Goal: Task Accomplishment & Management: Complete application form

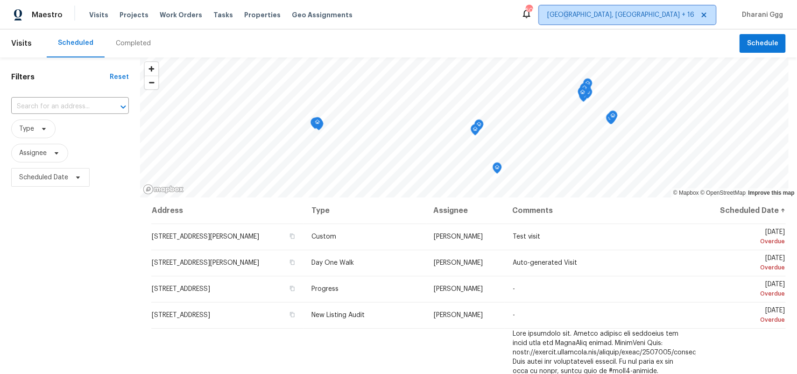
drag, startPoint x: 646, startPoint y: 14, endPoint x: 647, endPoint y: 20, distance: 5.3
click at [646, 18] on span "[GEOGRAPHIC_DATA], [GEOGRAPHIC_DATA] + 16" at bounding box center [620, 14] width 147 height 9
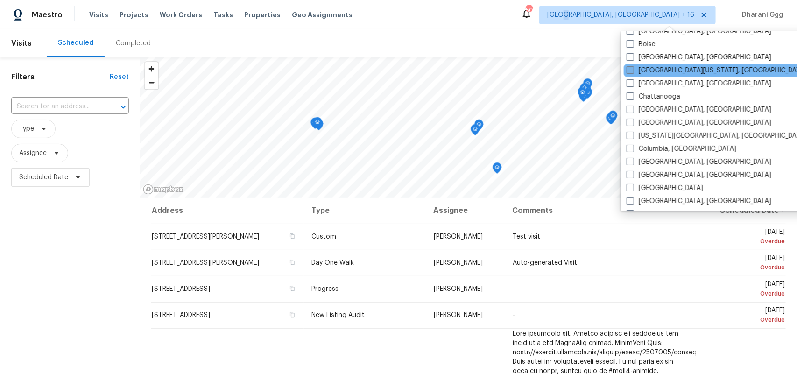
scroll to position [292, 0]
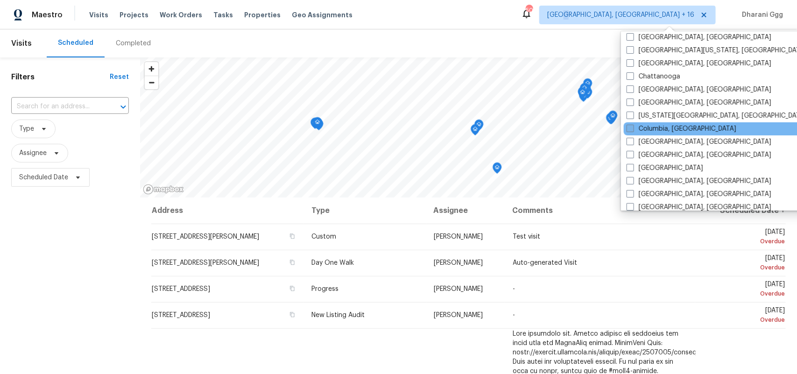
click at [629, 127] on span at bounding box center [629, 128] width 7 height 7
click at [629, 127] on input "Columbia, [GEOGRAPHIC_DATA]" at bounding box center [629, 127] width 6 height 6
checkbox input "true"
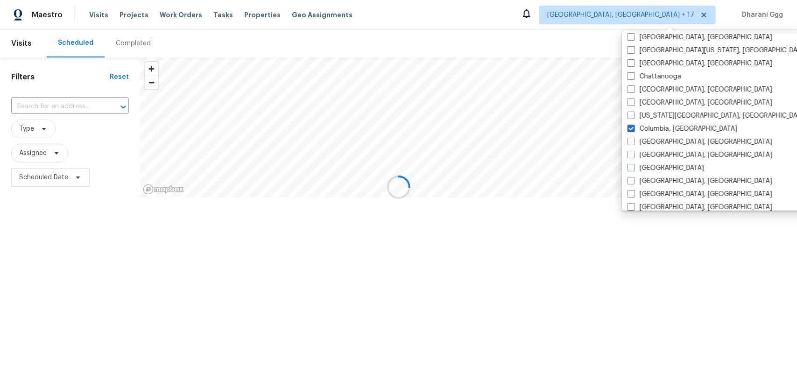
click at [72, 103] on div at bounding box center [398, 187] width 797 height 374
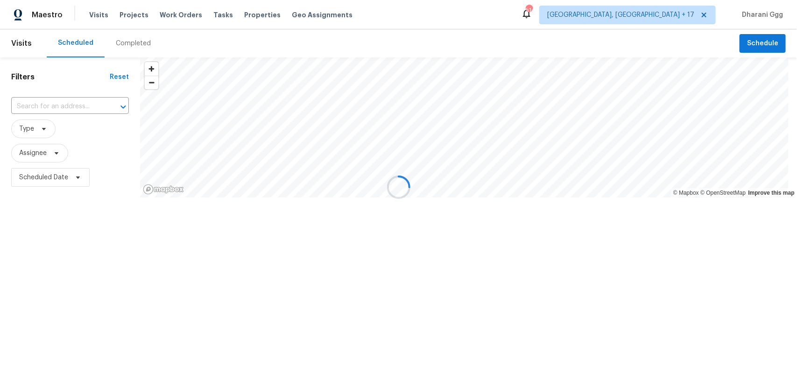
click at [73, 108] on div at bounding box center [398, 187] width 797 height 374
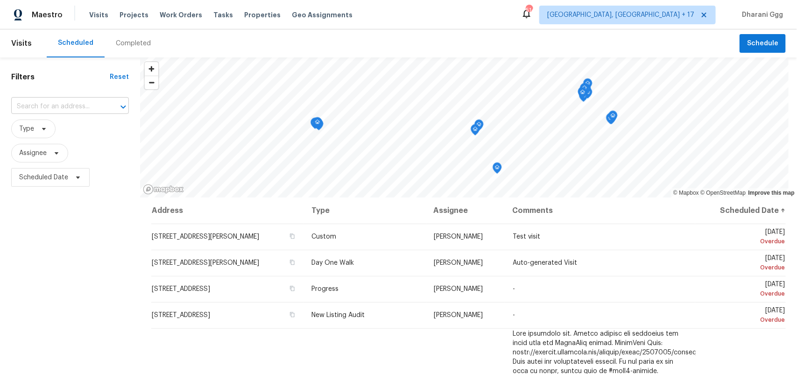
click at [73, 106] on input "text" at bounding box center [56, 106] width 91 height 14
paste input "[STREET_ADDRESS]"
type input "[STREET_ADDRESS]"
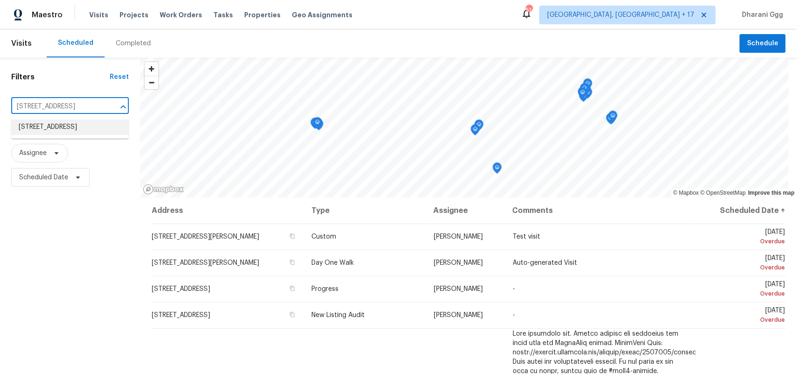
drag, startPoint x: 70, startPoint y: 126, endPoint x: 68, endPoint y: 131, distance: 5.0
click at [68, 131] on li "[STREET_ADDRESS]" at bounding box center [70, 126] width 118 height 15
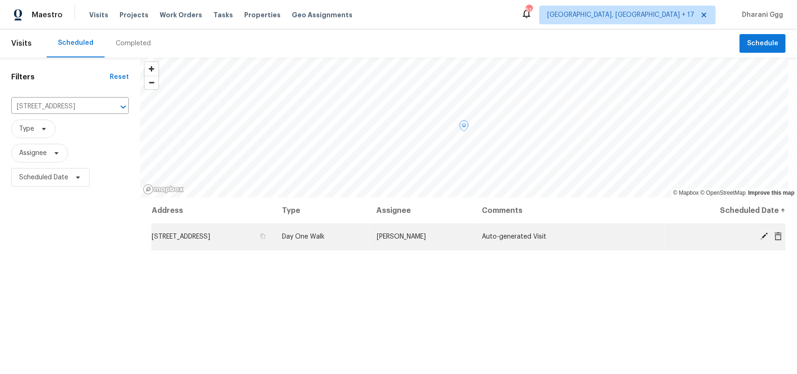
click at [512, 234] on span "Auto-generated Visit" at bounding box center [514, 236] width 64 height 7
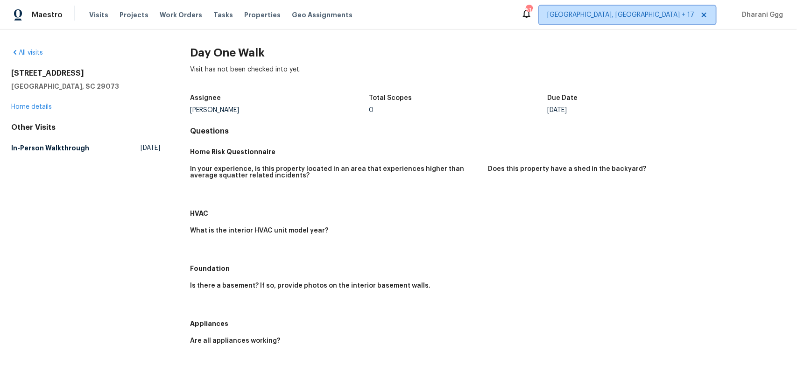
click at [661, 15] on span "[GEOGRAPHIC_DATA], [GEOGRAPHIC_DATA] + 17" at bounding box center [620, 14] width 147 height 9
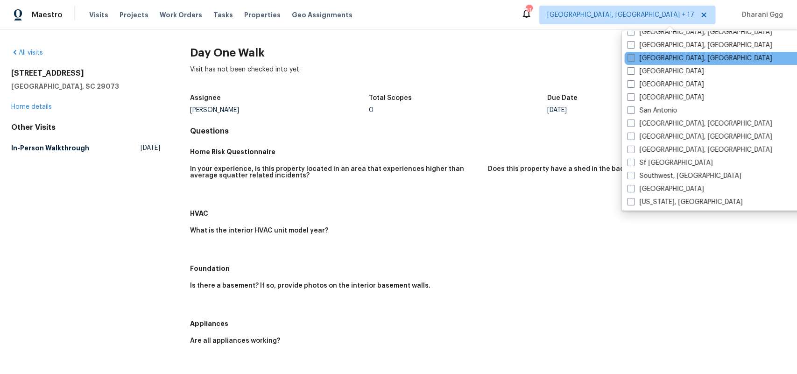
scroll to position [625, 0]
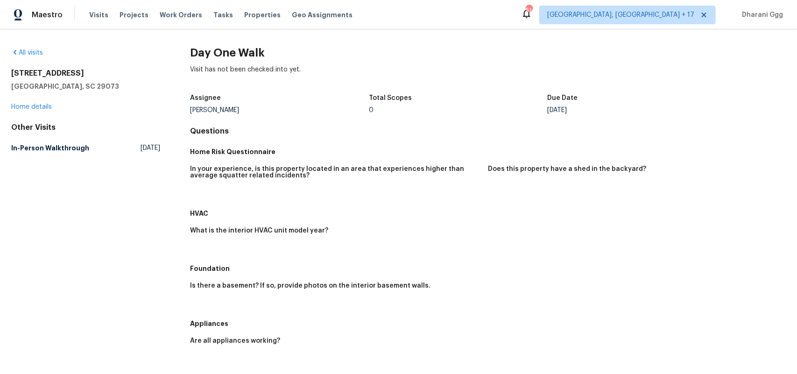
drag, startPoint x: 609, startPoint y: 230, endPoint x: 571, endPoint y: 227, distance: 38.4
click at [609, 232] on div "What is the interior HVAC unit model year?" at bounding box center [488, 241] width 596 height 38
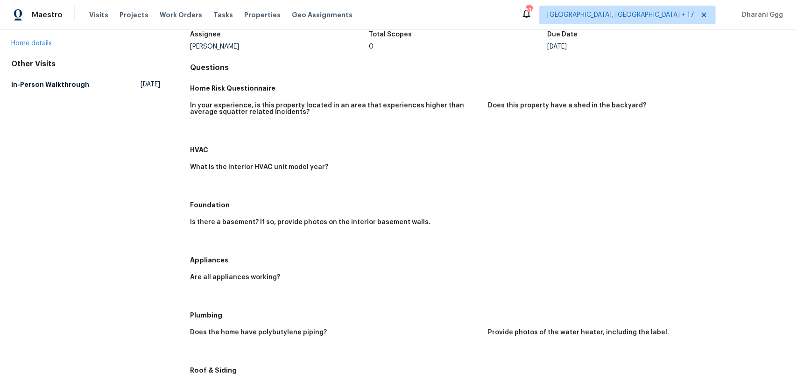
scroll to position [0, 0]
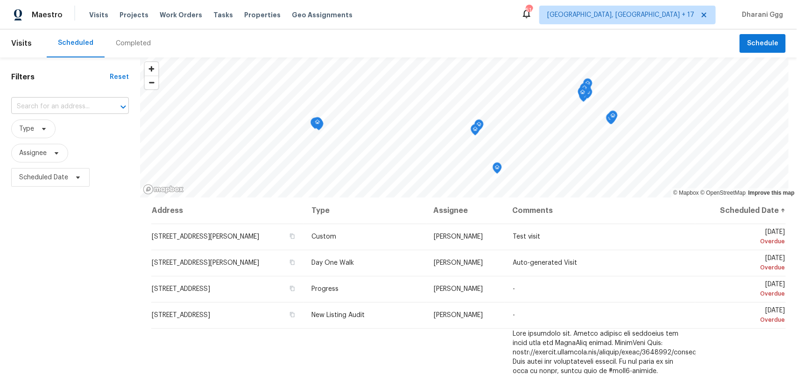
click at [74, 111] on input "text" at bounding box center [56, 106] width 91 height 14
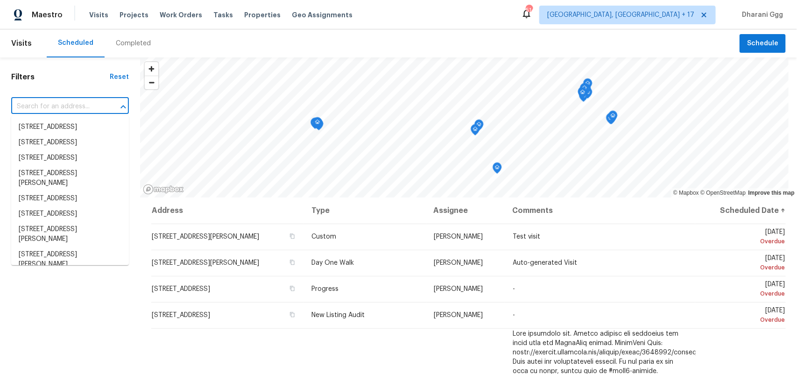
paste input "105 Tea Olive Ave, Lexington, SC 29073"
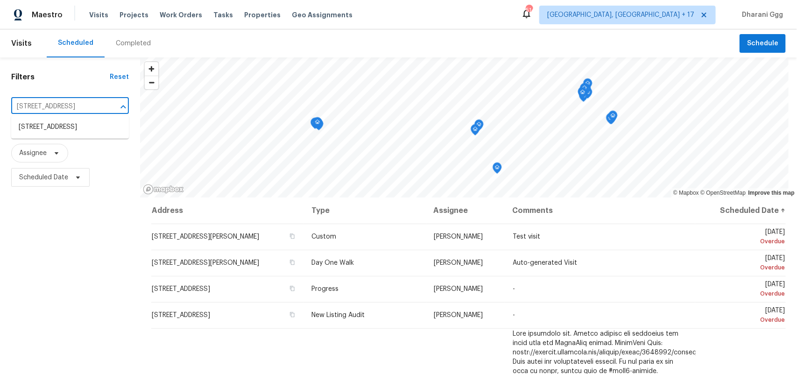
type input "[STREET_ADDRESS]"
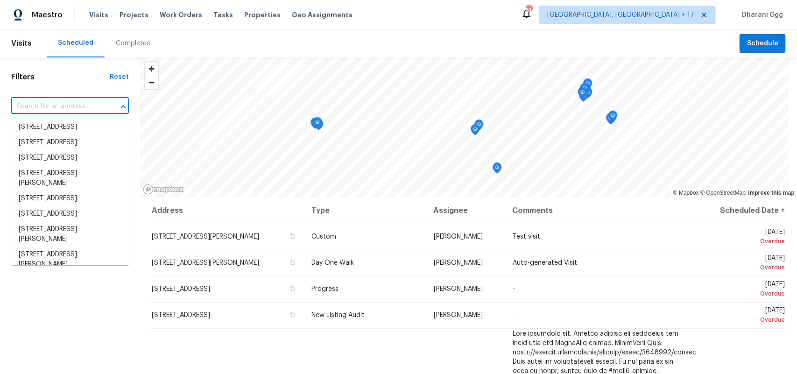
click at [71, 106] on input "text" at bounding box center [56, 106] width 91 height 14
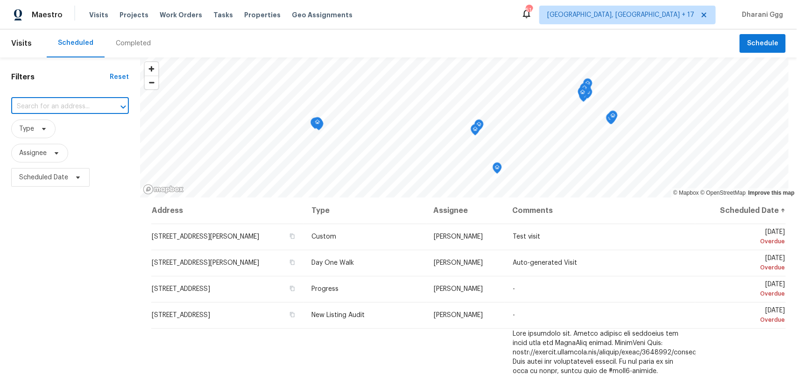
paste input "[STREET_ADDRESS]"
type input "[STREET_ADDRESS]"
click at [54, 129] on li "[STREET_ADDRESS]" at bounding box center [70, 126] width 118 height 15
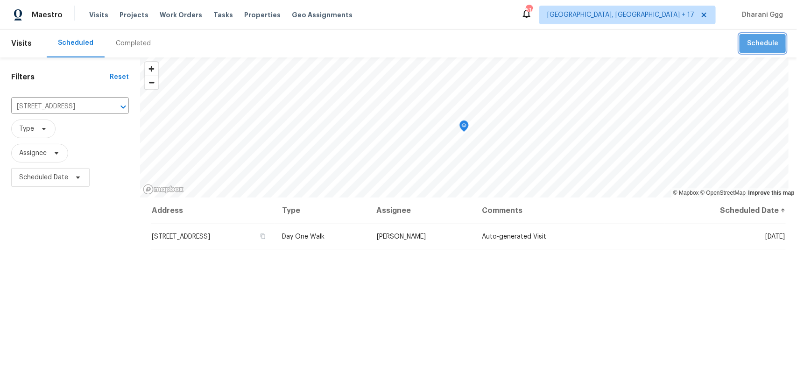
click at [747, 42] on span "Schedule" at bounding box center [762, 44] width 31 height 12
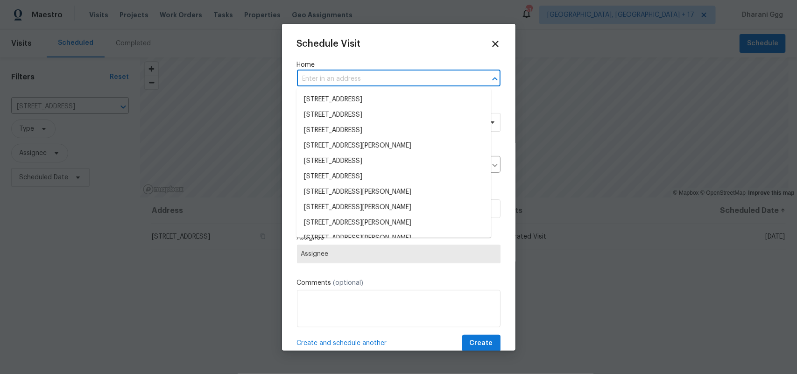
click at [352, 77] on input "text" at bounding box center [385, 79] width 177 height 14
paste input "[STREET_ADDRESS]"
type input "[STREET_ADDRESS]"
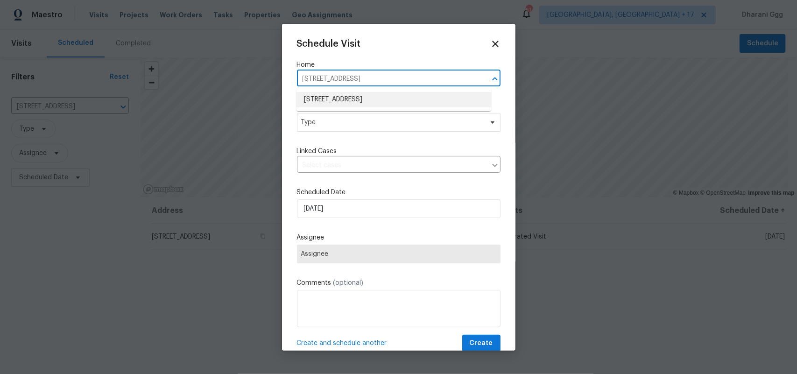
click at [358, 97] on li "[STREET_ADDRESS]" at bounding box center [393, 99] width 195 height 15
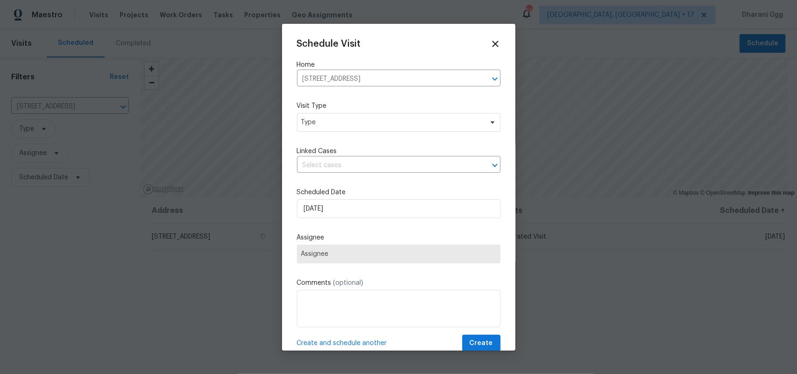
click at [355, 123] on div "Visit Type Type" at bounding box center [399, 116] width 204 height 30
click at [355, 123] on span "Type" at bounding box center [392, 122] width 182 height 9
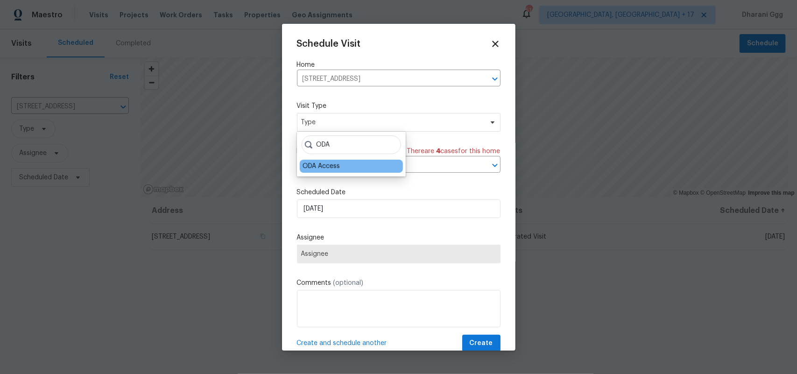
type input "ODA"
click at [349, 164] on div "ODA Access" at bounding box center [351, 166] width 103 height 13
click at [342, 167] on div "ODA Access" at bounding box center [351, 166] width 103 height 13
click at [331, 164] on div "ODA Access" at bounding box center [320, 165] width 37 height 9
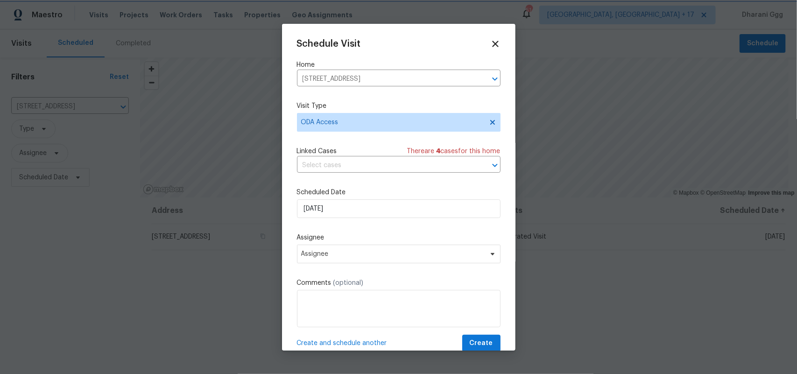
scroll to position [15, 0]
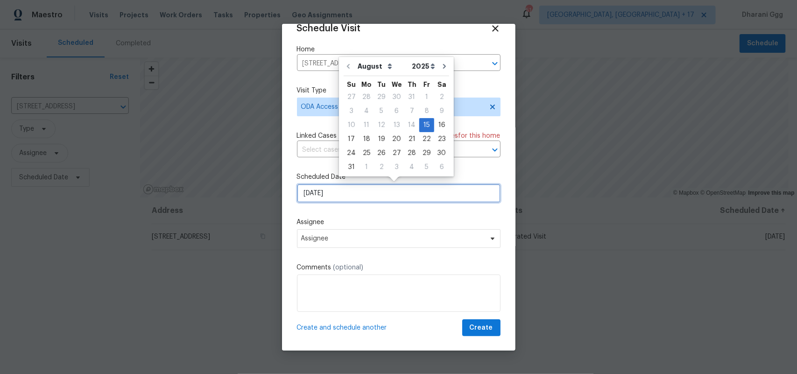
click at [436, 193] on input "8/15/2025" at bounding box center [399, 193] width 204 height 19
click at [377, 139] on div "19" at bounding box center [381, 139] width 15 height 13
type input "8/19/2025"
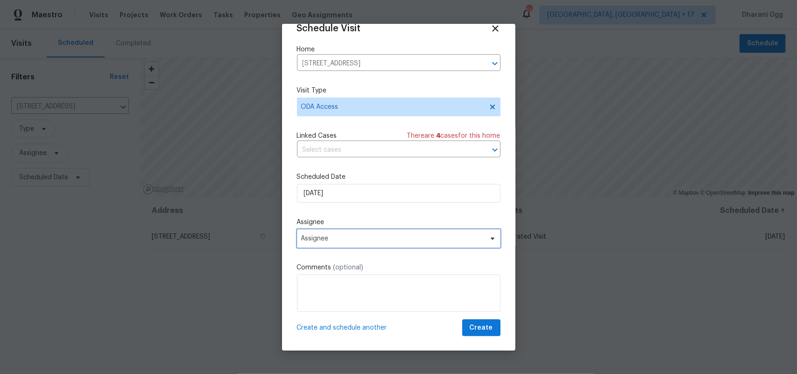
click at [349, 235] on span "Assignee" at bounding box center [392, 238] width 183 height 7
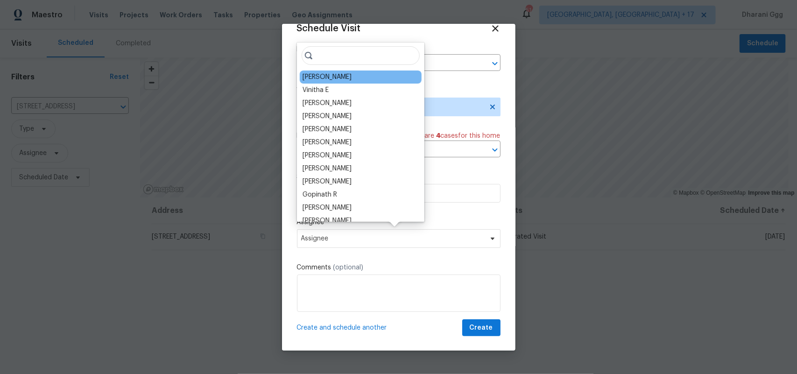
click at [335, 77] on div "[PERSON_NAME]" at bounding box center [361, 76] width 122 height 13
click at [343, 77] on div "[PERSON_NAME]" at bounding box center [361, 76] width 122 height 13
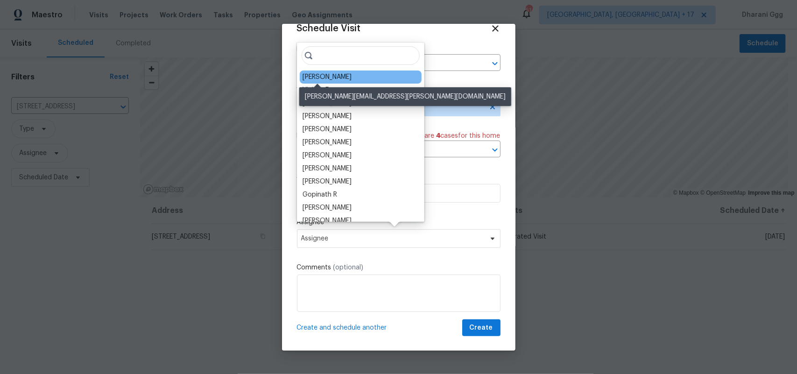
click at [314, 76] on div "[PERSON_NAME]" at bounding box center [326, 76] width 49 height 9
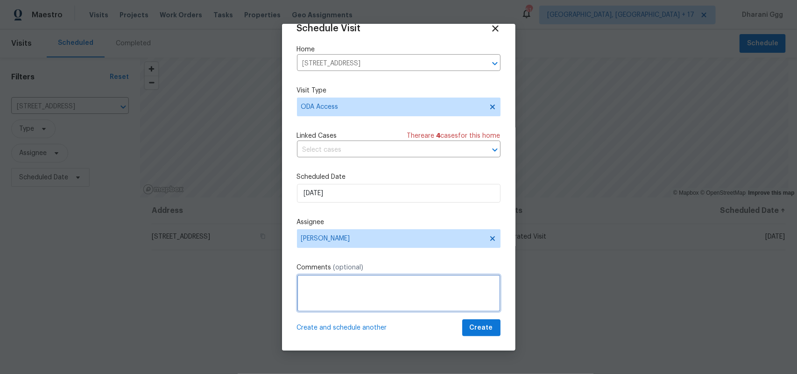
click at [337, 282] on textarea at bounding box center [399, 292] width 204 height 37
type textarea "//maes"
click at [0, 373] on div at bounding box center [0, 374] width 0 height 0
drag, startPoint x: 337, startPoint y: 286, endPoint x: 268, endPoint y: 275, distance: 69.8
click at [268, 275] on div "Schedule Visit Home 105 Tea Olive Ave, Lexington, SC 29073 ​ Visit Type ODA Acc…" at bounding box center [398, 187] width 797 height 374
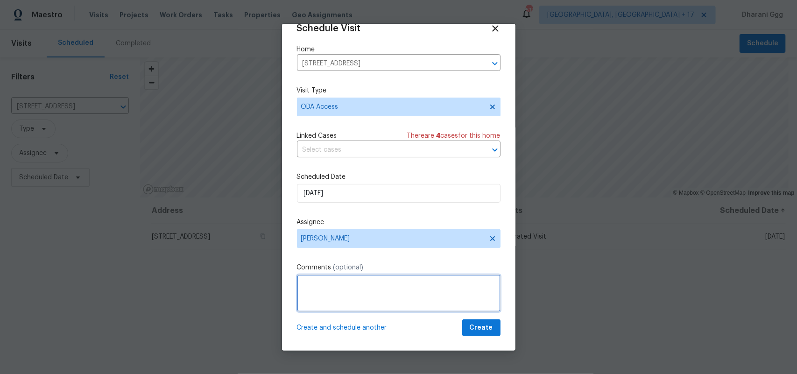
click at [382, 300] on textarea at bounding box center [399, 292] width 204 height 37
paste textarea "Hi! Can you please: *Ensure a lockbox is installed with keys inside so the REIT…"
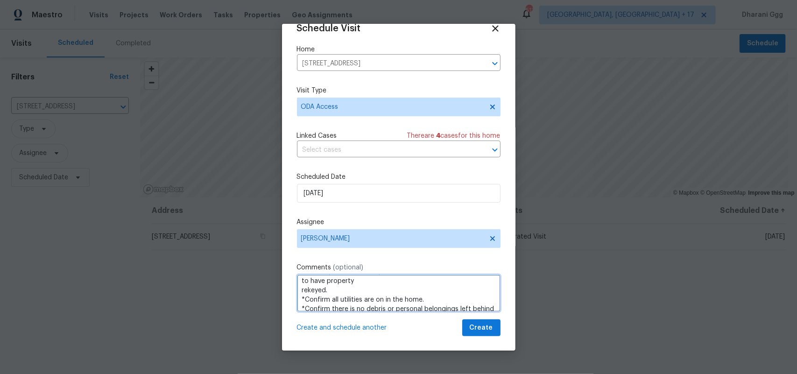
scroll to position [0, 0]
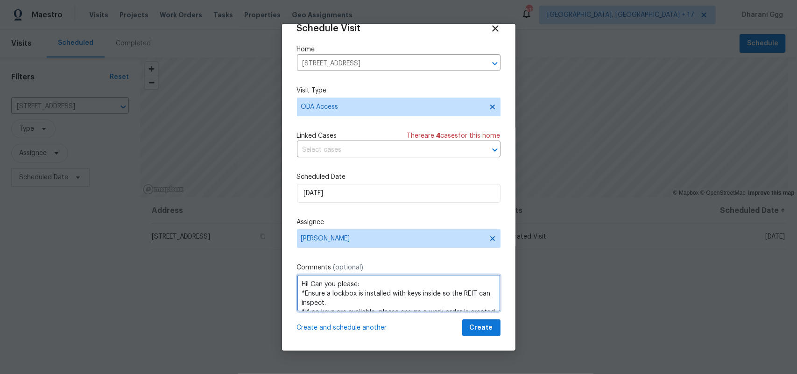
drag, startPoint x: 421, startPoint y: 280, endPoint x: 433, endPoint y: 283, distance: 12.5
click at [433, 280] on textarea "Hi! Can you please: *Ensure a lockbox is installed with keys inside so the REIT…" at bounding box center [399, 292] width 204 height 37
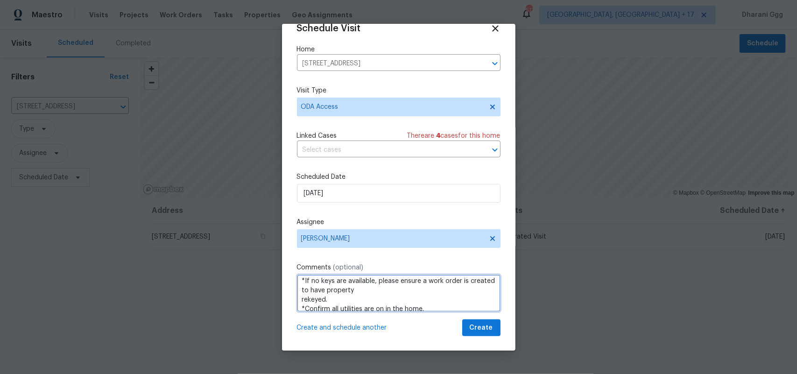
scroll to position [58, 0]
drag, startPoint x: 442, startPoint y: 288, endPoint x: 447, endPoint y: 293, distance: 6.6
click at [443, 288] on textarea "Hi! Can you please: *Ensure a lockbox is installed with keys inside so the REIT…" at bounding box center [399, 292] width 204 height 37
click at [453, 310] on textarea "Hi! Can you please: *Ensure a lockbox is installed with keys inside so the REIT…" at bounding box center [399, 292] width 204 height 37
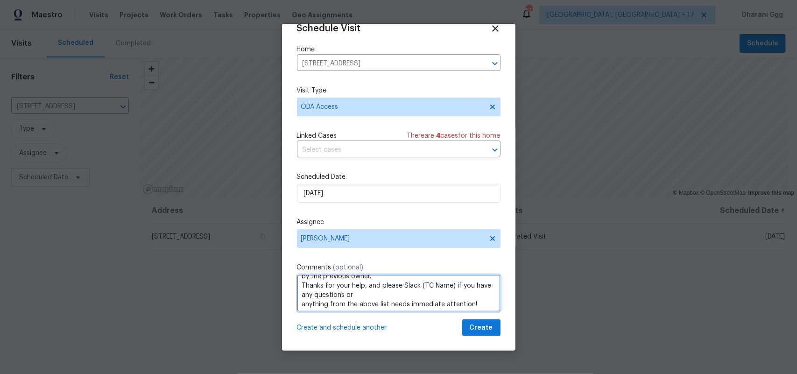
click at [452, 283] on textarea "Hi! Can you please: *Ensure a lockbox is installed with keys inside so the REIT…" at bounding box center [399, 292] width 204 height 37
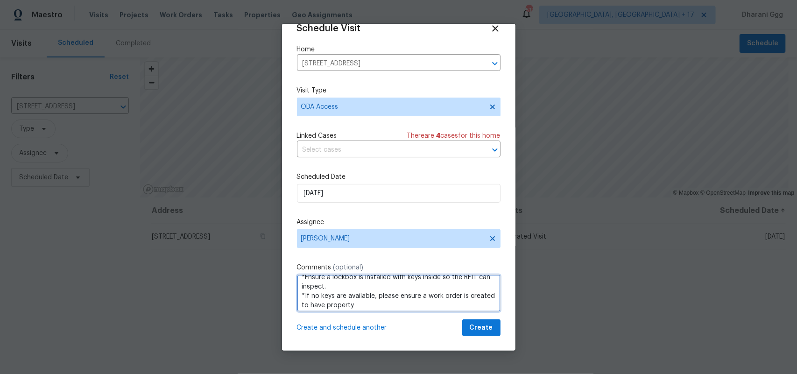
scroll to position [0, 0]
drag, startPoint x: 420, startPoint y: 282, endPoint x: 438, endPoint y: 288, distance: 18.6
click at [448, 283] on textarea "Hi! Can you please: *Ensure a lockbox is installed with keys inside so the REIT…" at bounding box center [399, 292] width 204 height 37
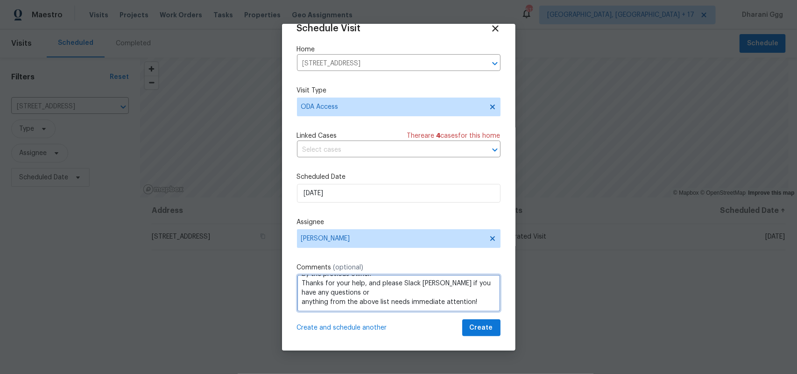
click at [440, 288] on textarea "Hi! Can you please: *Ensure a lockbox is installed with keys inside so the REIT…" at bounding box center [399, 292] width 204 height 37
click at [449, 295] on textarea "Hi! Can you please: *Ensure a lockbox is installed with keys inside so the REIT…" at bounding box center [399, 292] width 204 height 37
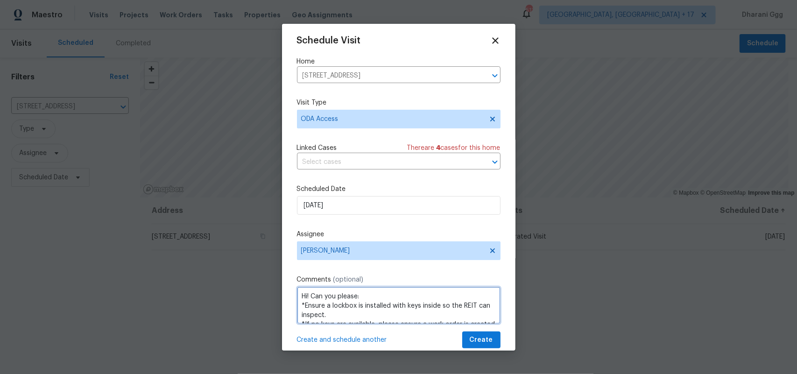
scroll to position [0, 0]
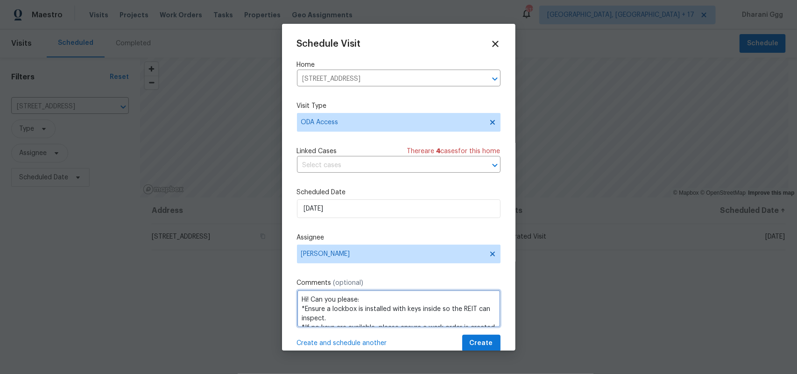
type textarea "Hi! Can you please: *Ensure a lockbox is installed with keys inside so the REIT…"
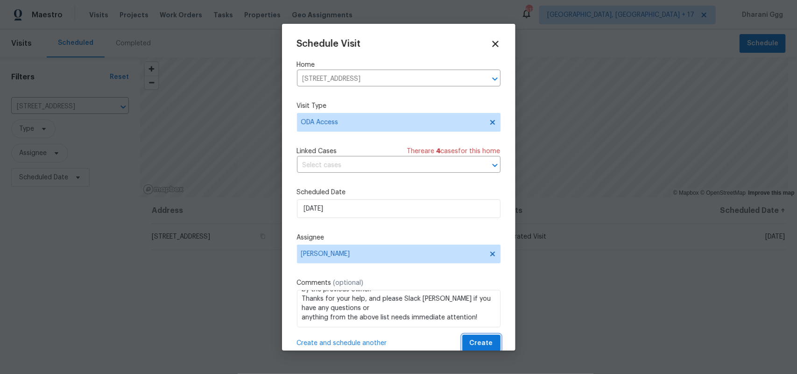
click at [470, 339] on span "Create" at bounding box center [481, 343] width 23 height 12
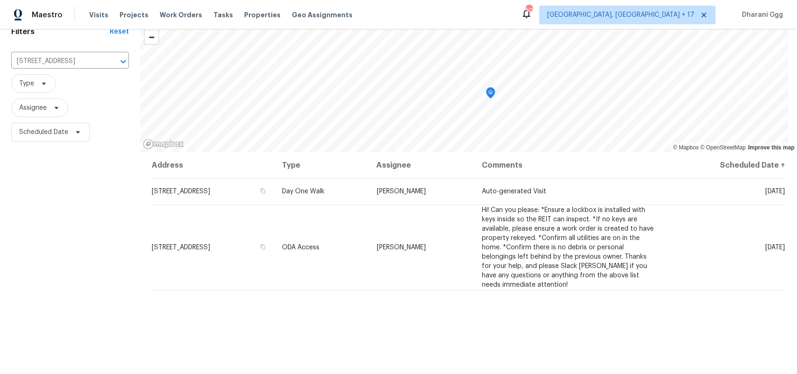
scroll to position [58, 0]
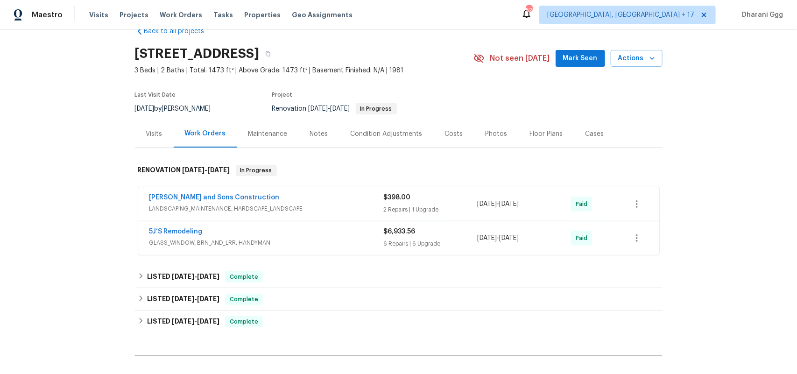
scroll to position [117, 0]
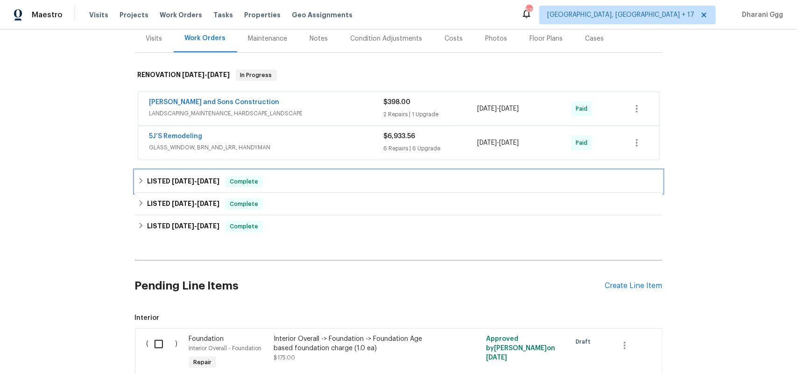
click at [284, 182] on div "LISTED 5/31/25 - 6/3/25 Complete" at bounding box center [399, 181] width 522 height 11
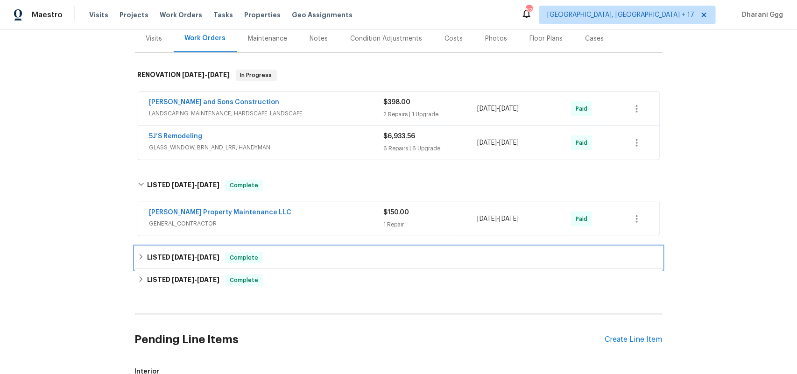
click at [293, 258] on div "LISTED 3/25/25 - 3/27/25 Complete" at bounding box center [399, 257] width 522 height 11
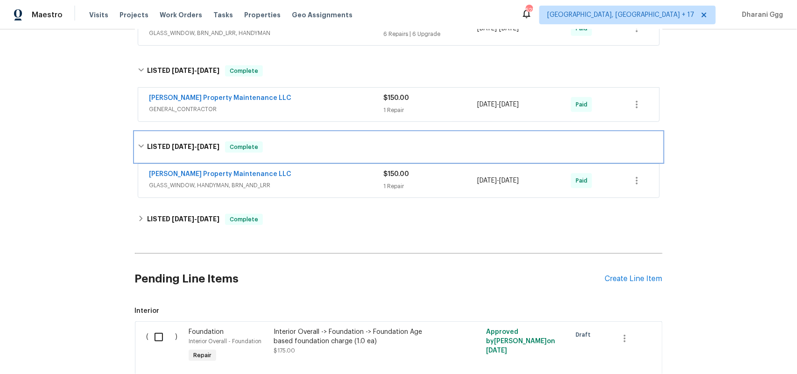
scroll to position [233, 0]
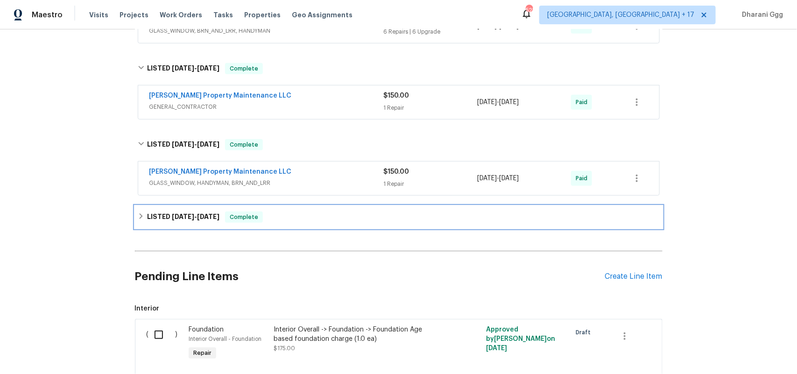
click at [316, 219] on div "LISTED 2/27/25 - 2/28/25 Complete" at bounding box center [399, 216] width 522 height 11
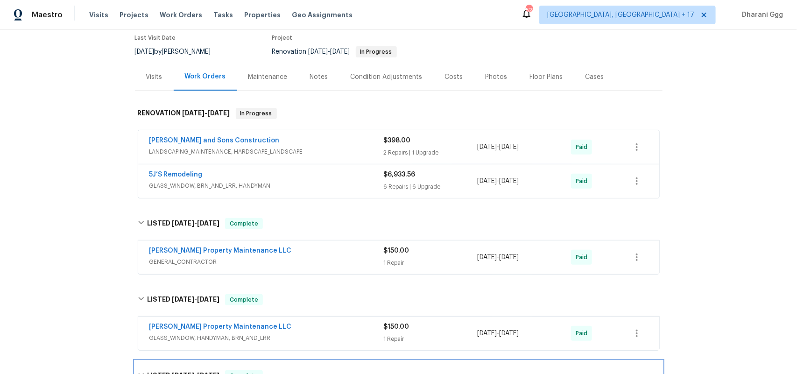
scroll to position [58, 0]
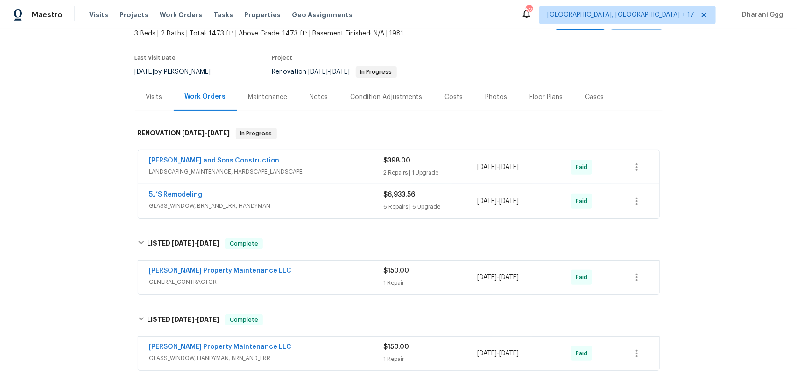
click at [313, 206] on span "GLASS_WINDOW, BRN_AND_LRR, HANDYMAN" at bounding box center [266, 205] width 234 height 9
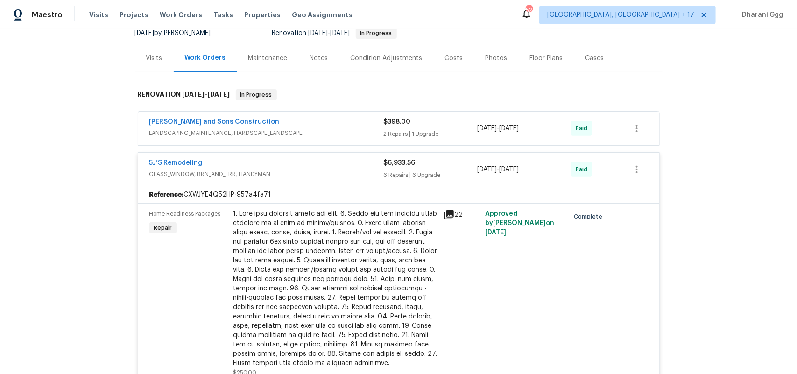
scroll to position [0, 0]
